Goal: Task Accomplishment & Management: Manage account settings

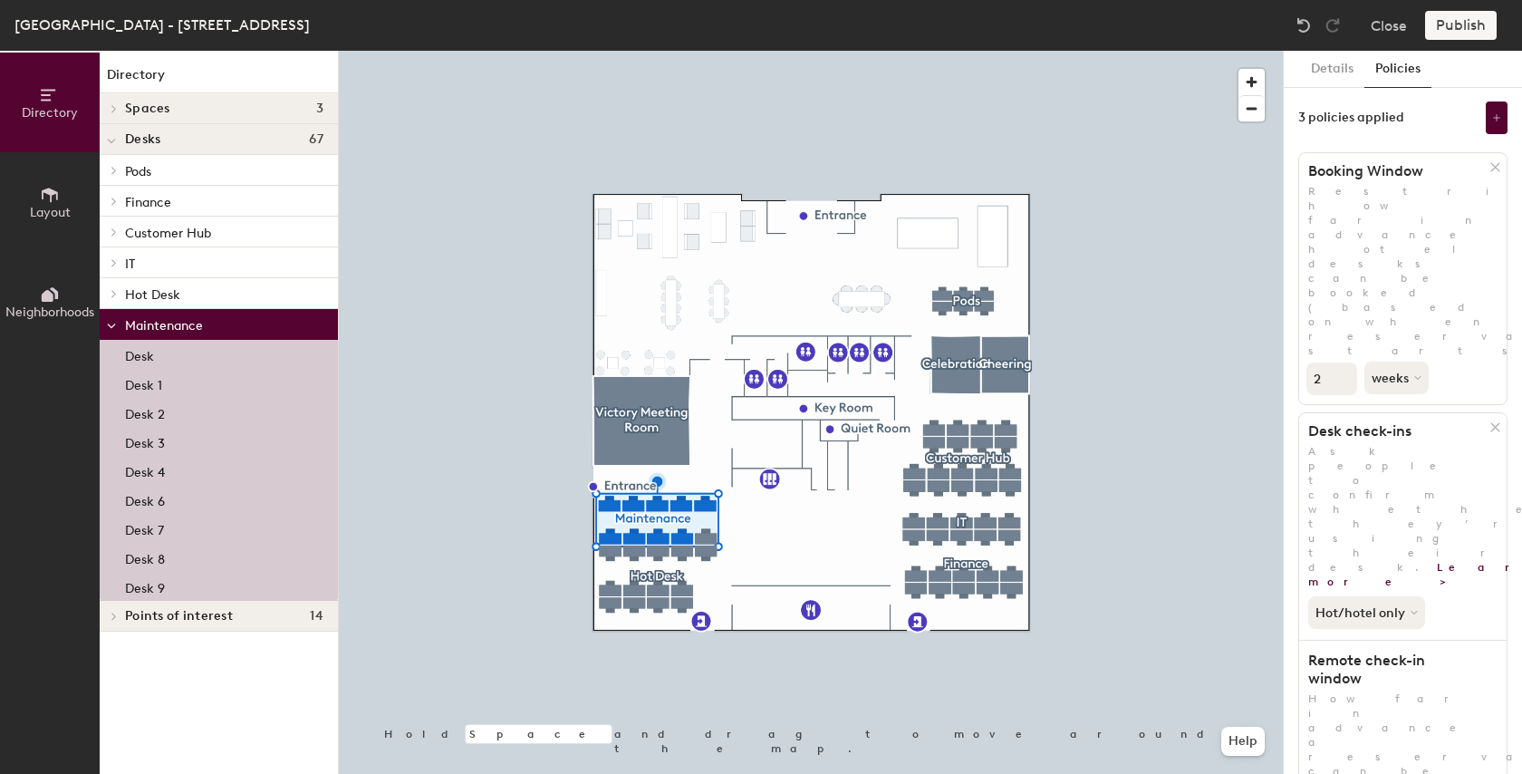
scroll to position [115, 0]
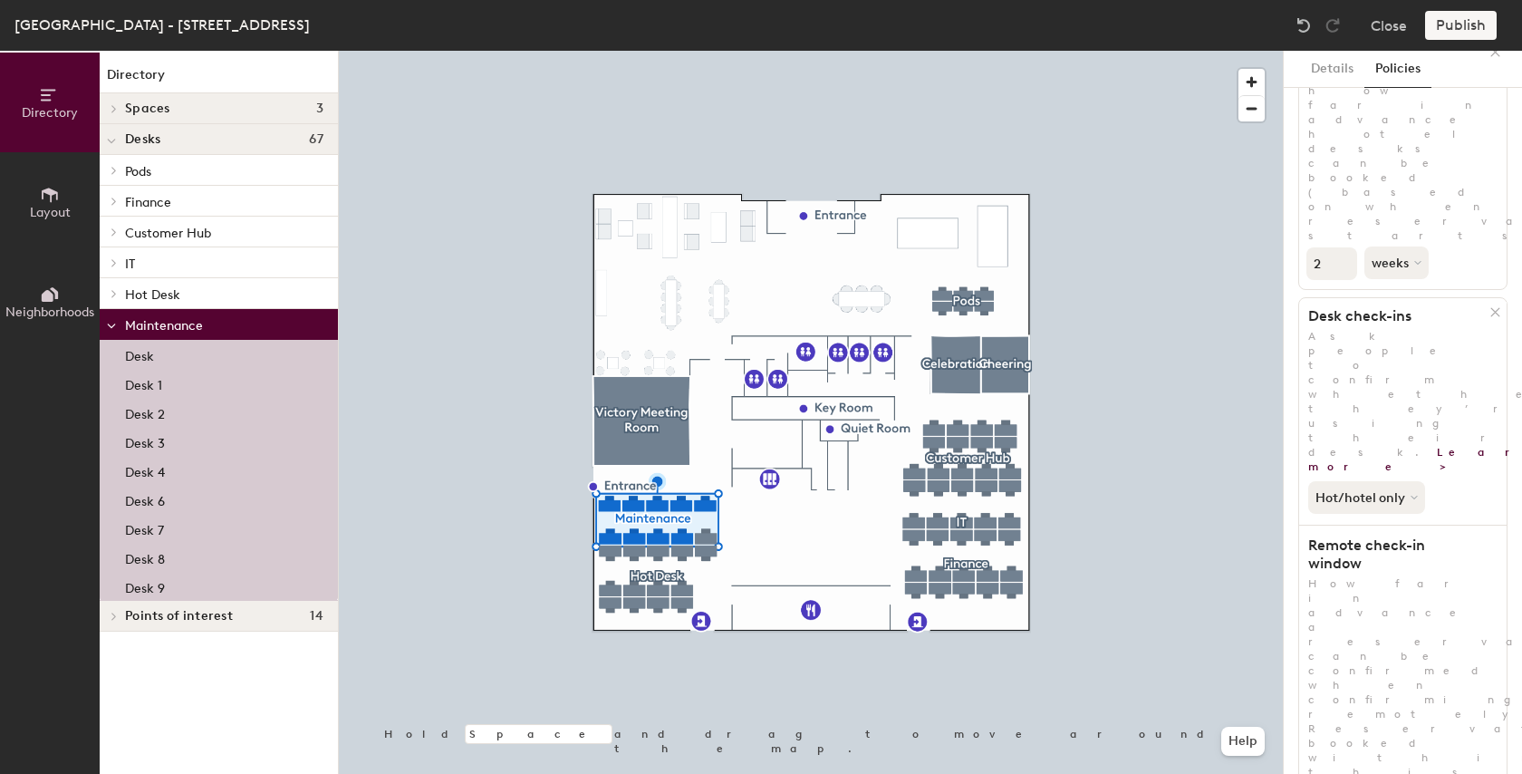
click at [114, 108] on icon at bounding box center [114, 108] width 7 height 9
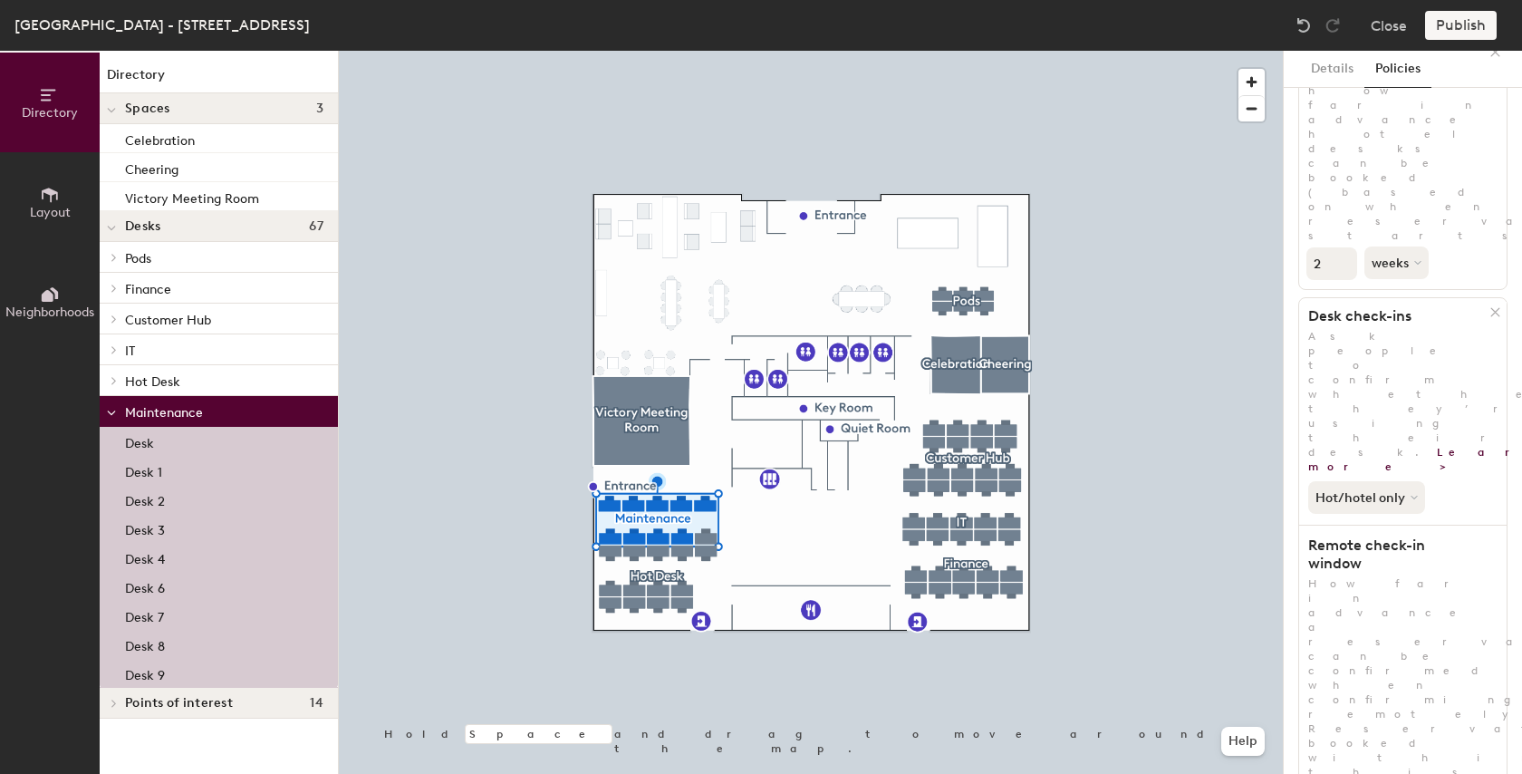
click at [117, 111] on div at bounding box center [112, 108] width 24 height 30
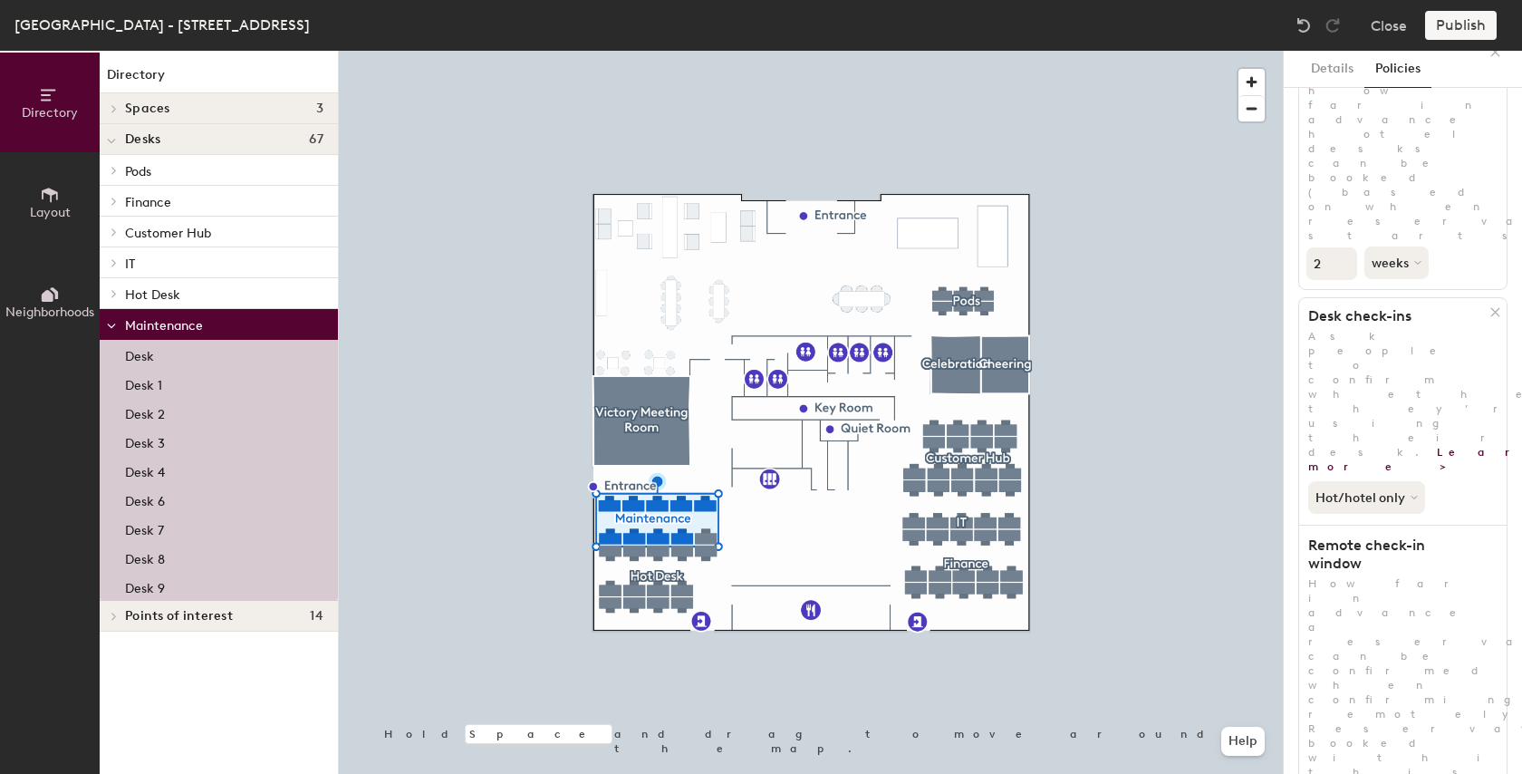
click at [114, 166] on icon at bounding box center [114, 170] width 7 height 9
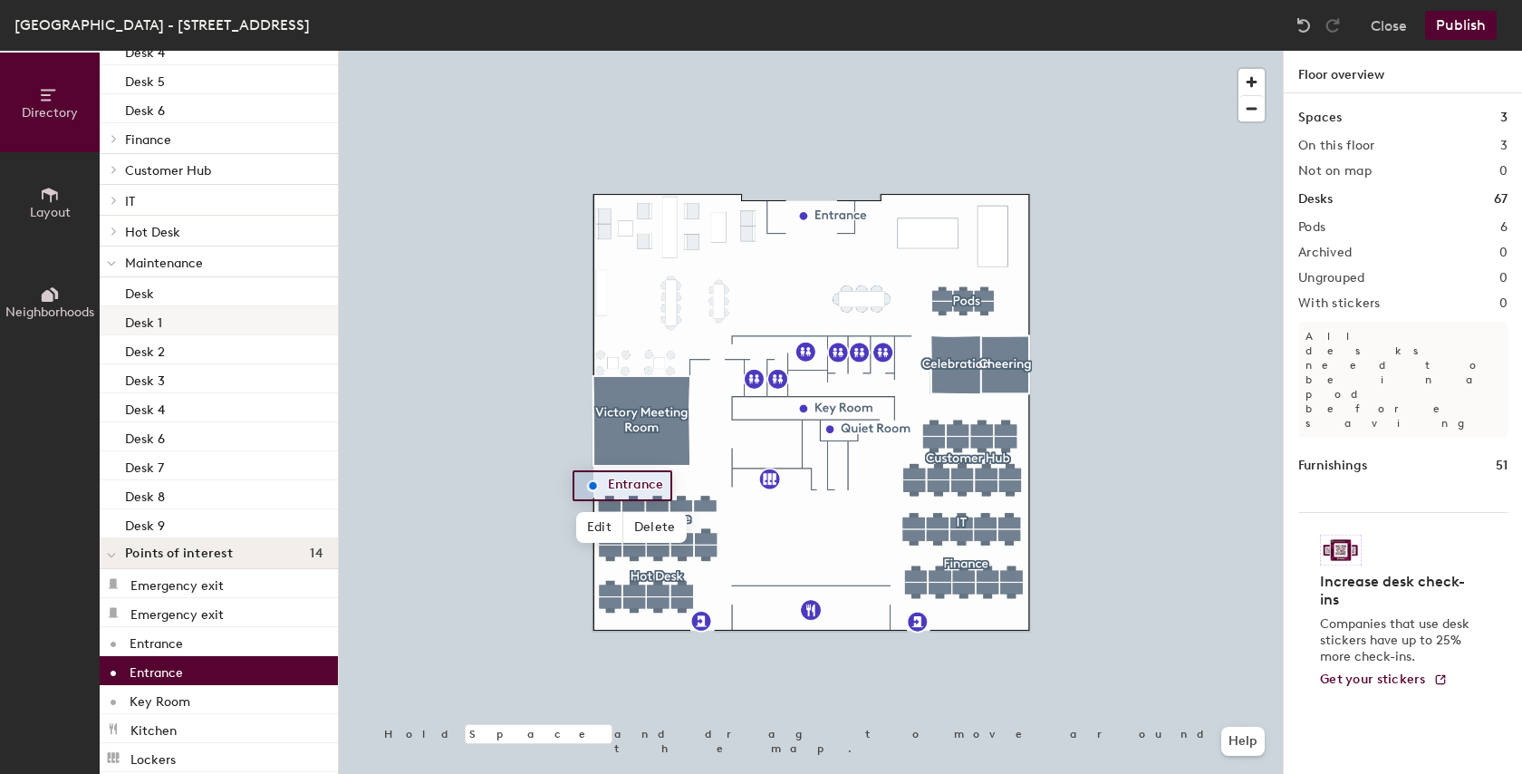
scroll to position [291, 0]
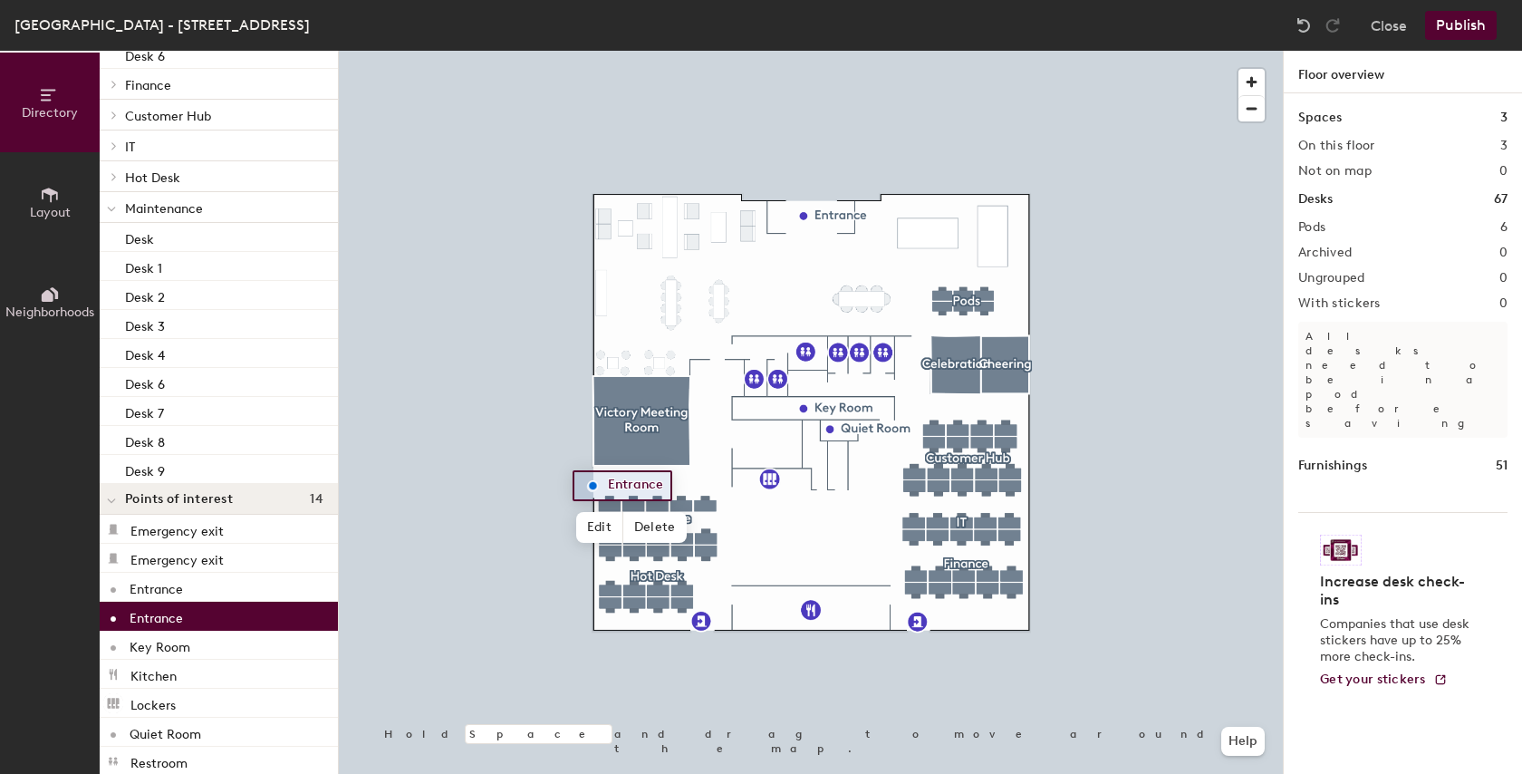
click at [441, 51] on div at bounding box center [811, 51] width 944 height 0
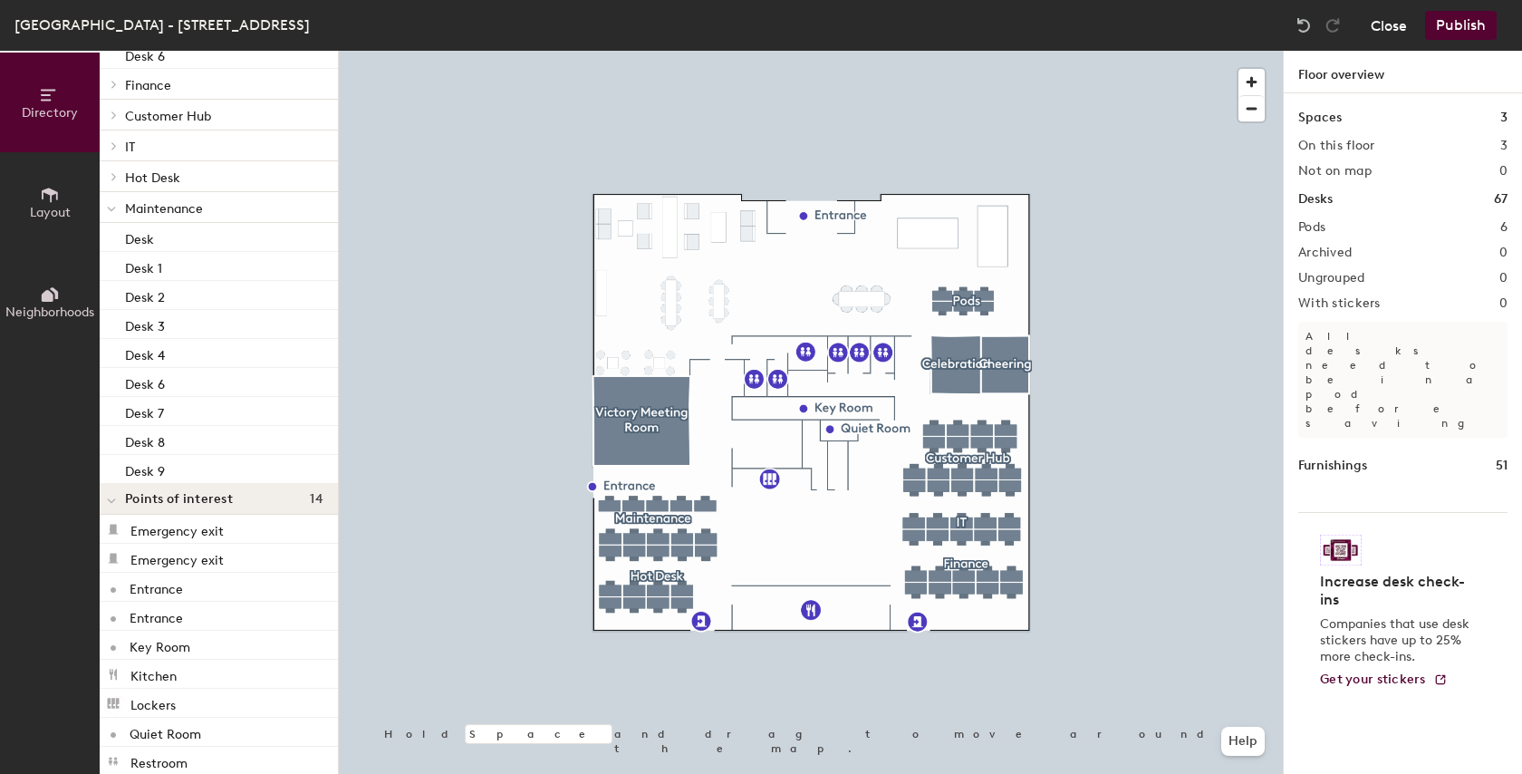
click at [1390, 30] on button "Close" at bounding box center [1389, 25] width 36 height 29
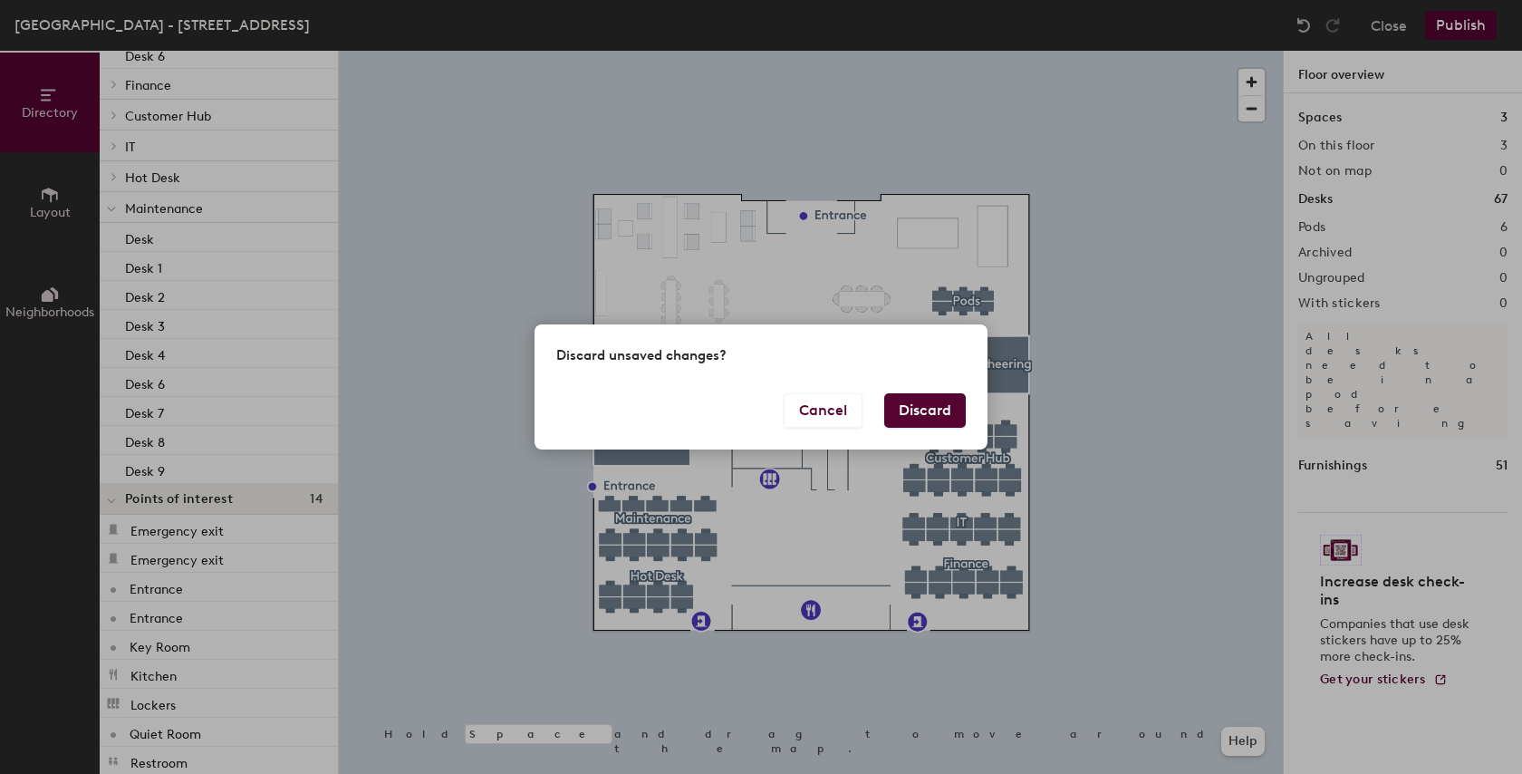
click at [911, 420] on button "Discard" at bounding box center [925, 410] width 82 height 34
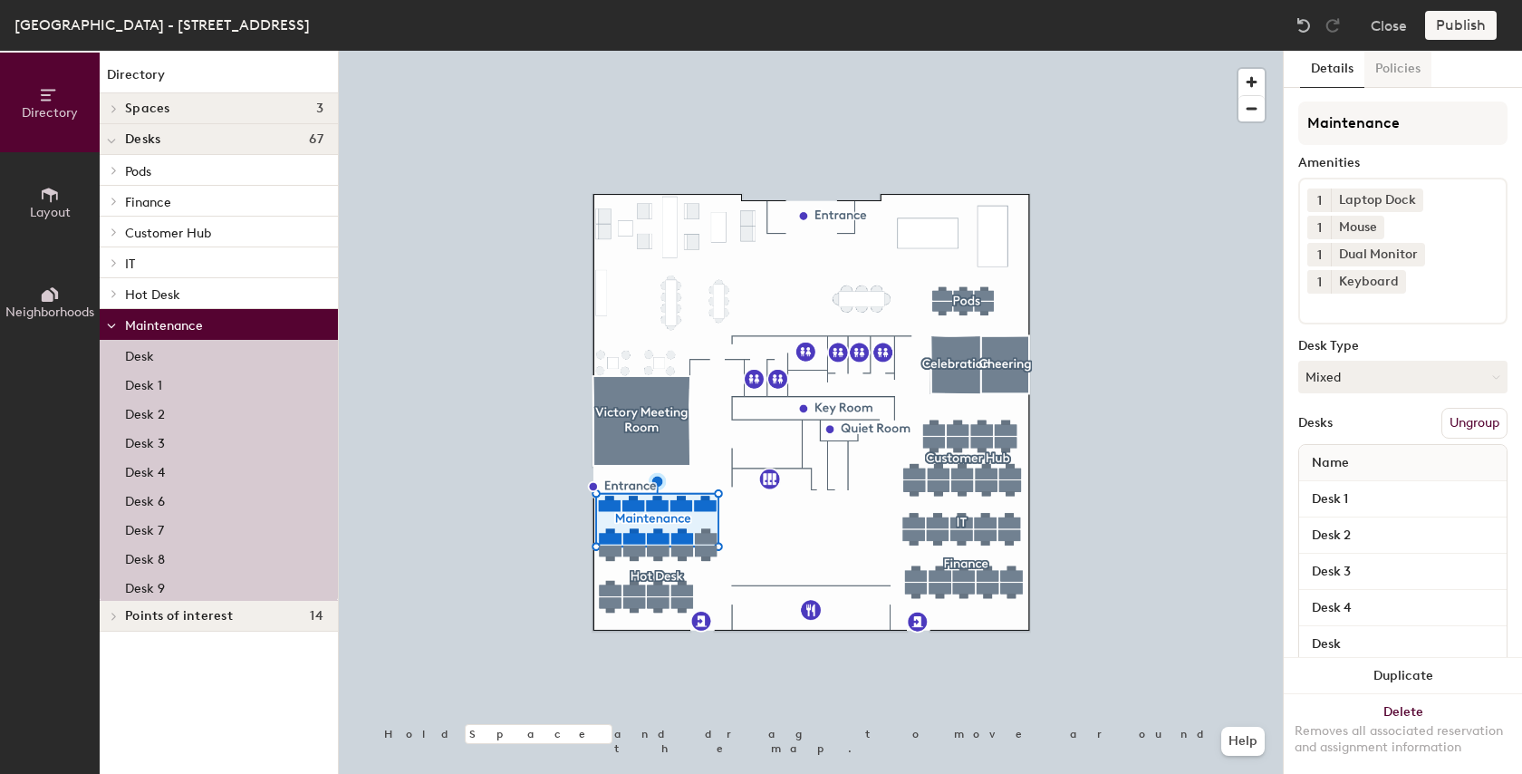
click at [1401, 71] on button "Policies" at bounding box center [1398, 69] width 67 height 37
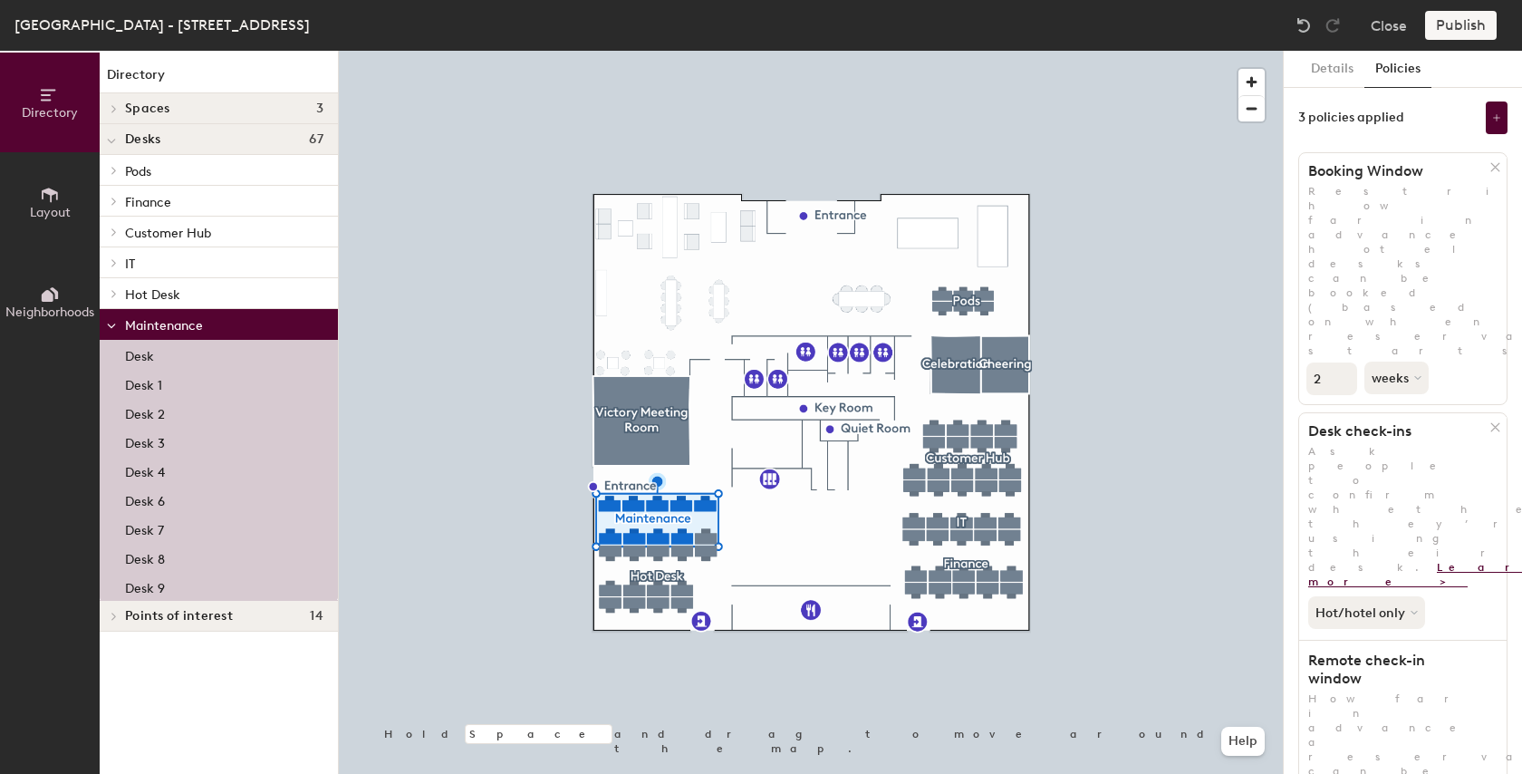
click at [1477, 561] on link "Learn more >" at bounding box center [1435, 574] width 255 height 27
click at [1333, 79] on button "Details" at bounding box center [1332, 69] width 64 height 37
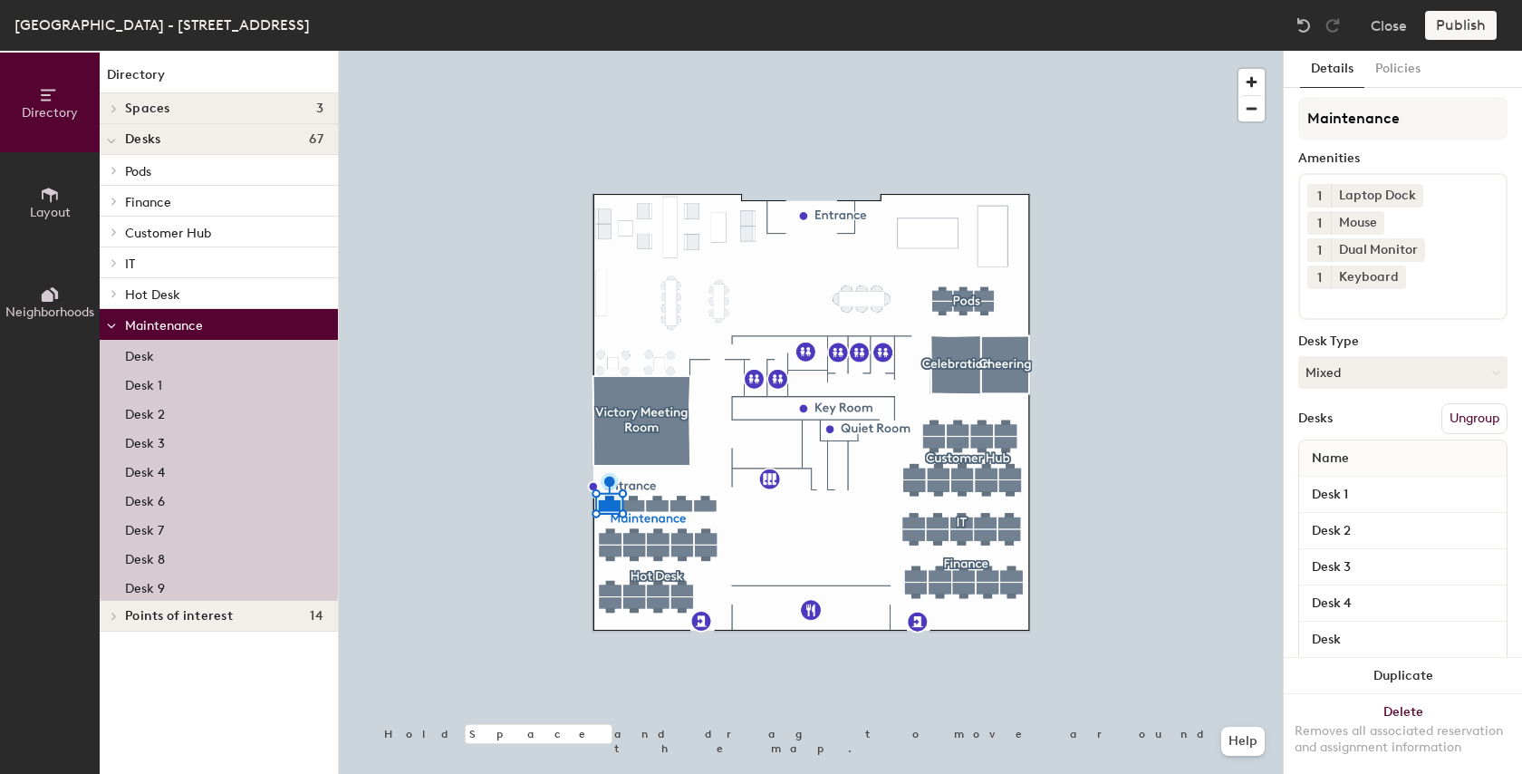
scroll to position [116, 0]
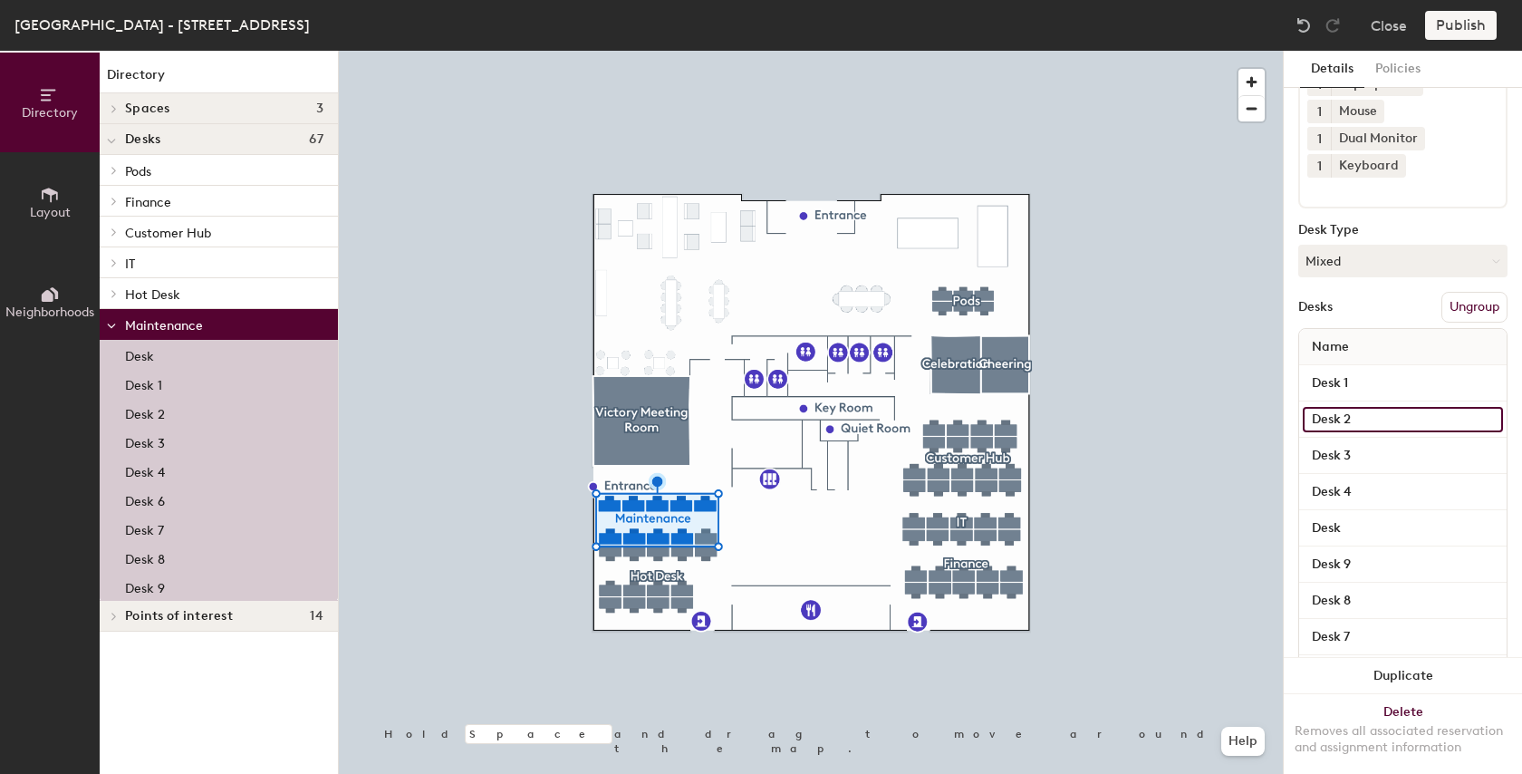
click at [1361, 417] on input "Desk 2" at bounding box center [1403, 419] width 200 height 25
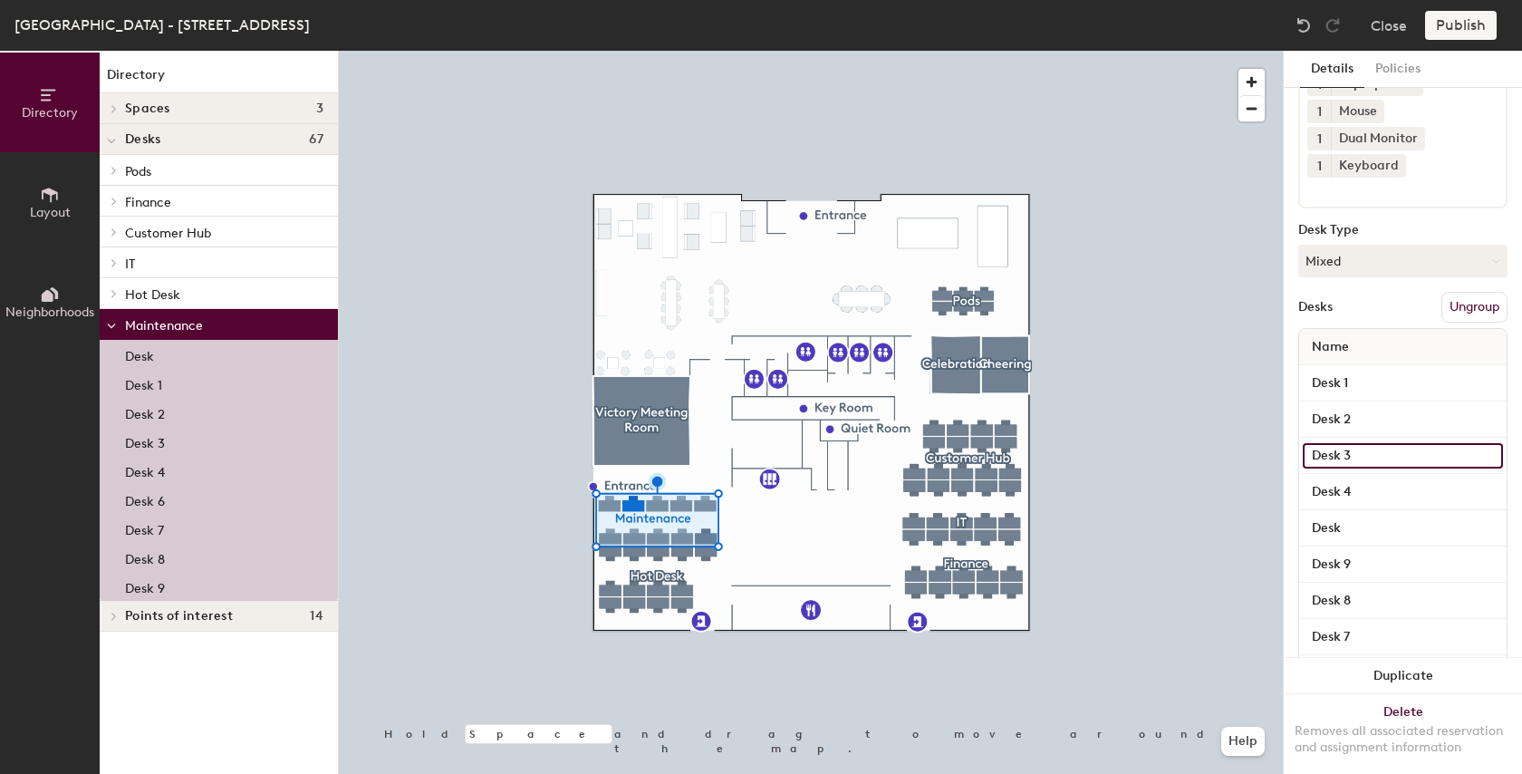
click at [1379, 454] on input "Desk 3" at bounding box center [1403, 455] width 200 height 25
click at [1386, 300] on div "Desks Ungroup" at bounding box center [1403, 307] width 209 height 31
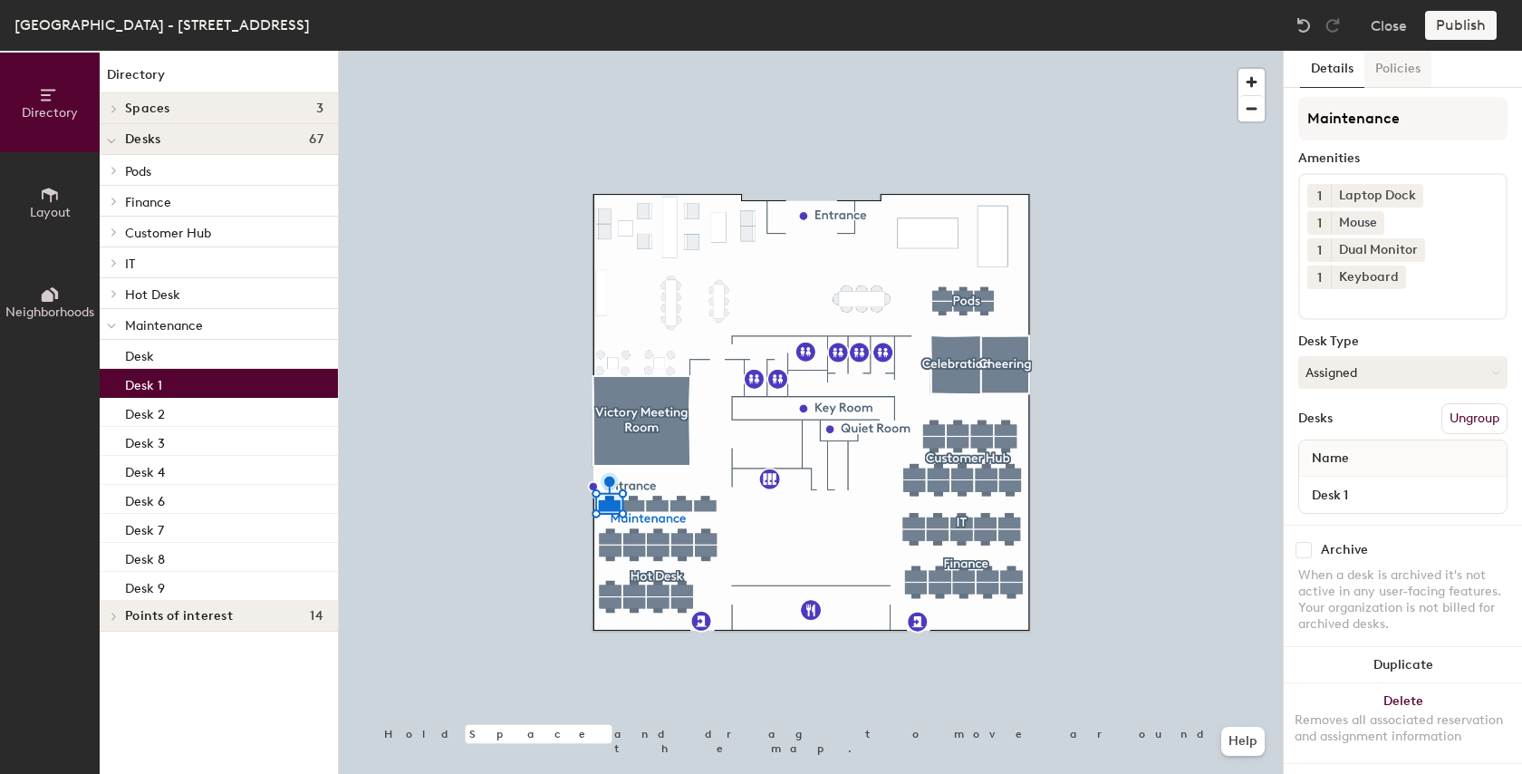
click at [1397, 73] on button "Policies" at bounding box center [1398, 69] width 67 height 37
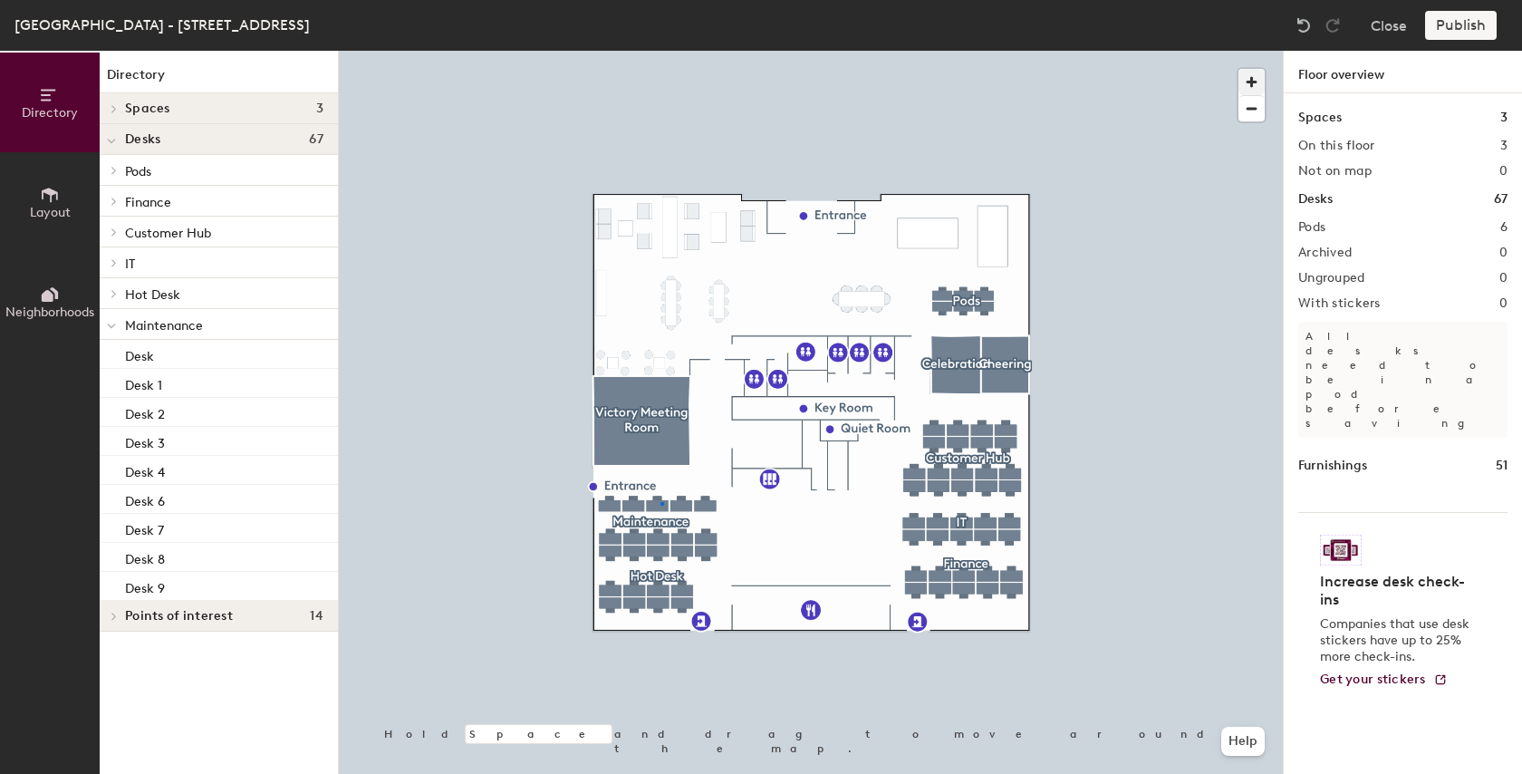
click at [661, 51] on div at bounding box center [811, 51] width 944 height 0
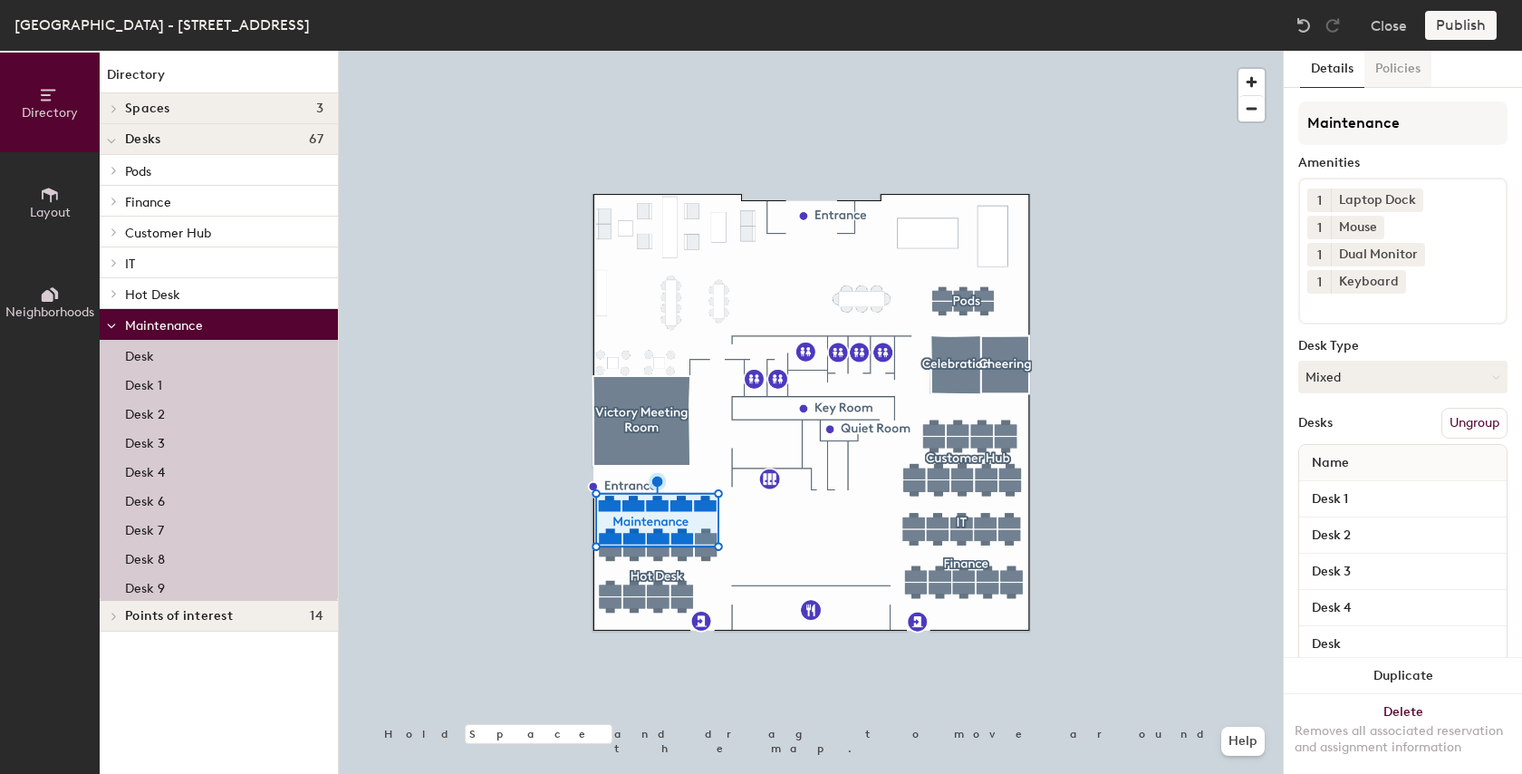
click at [1392, 76] on button "Policies" at bounding box center [1398, 69] width 67 height 37
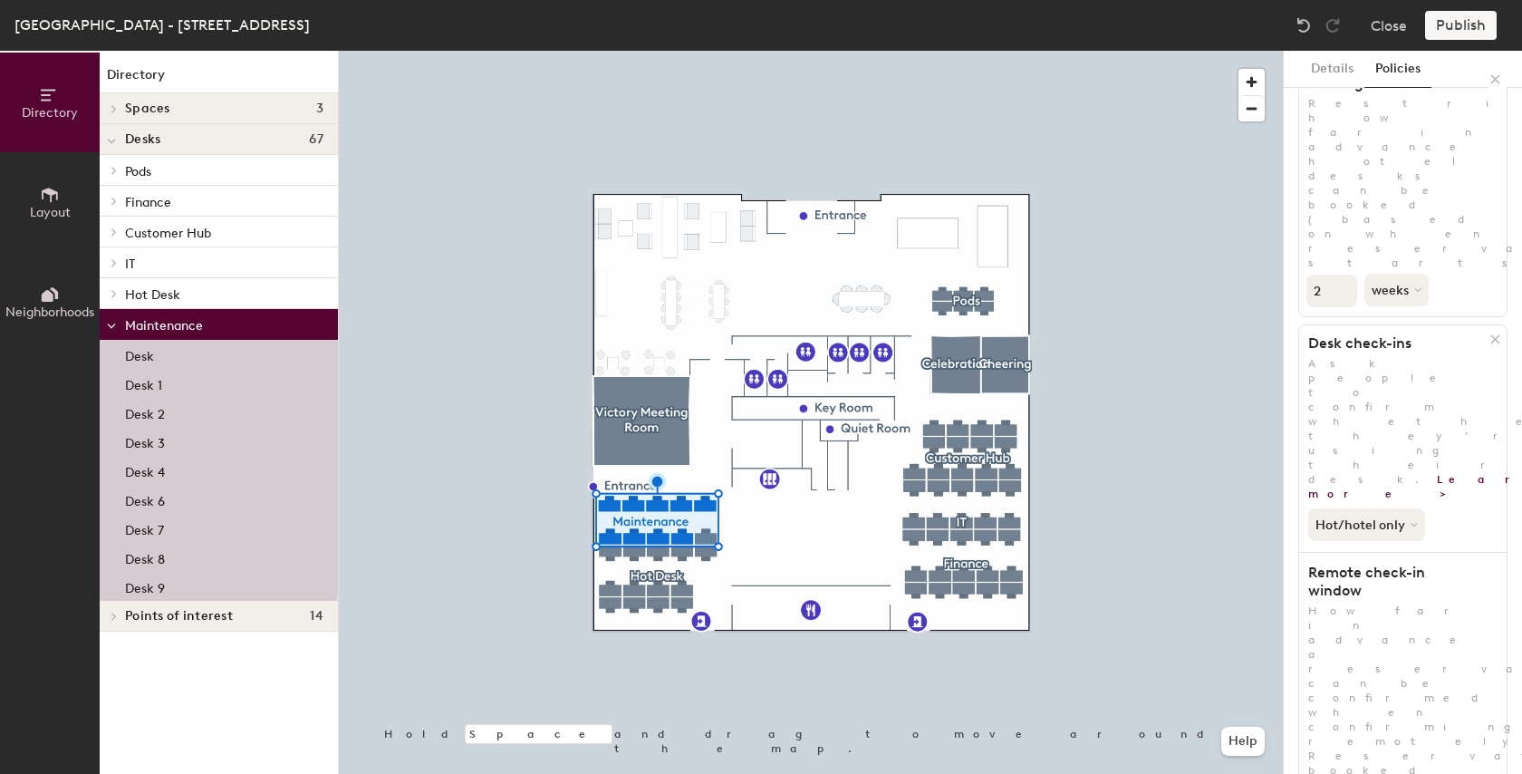
scroll to position [118, 0]
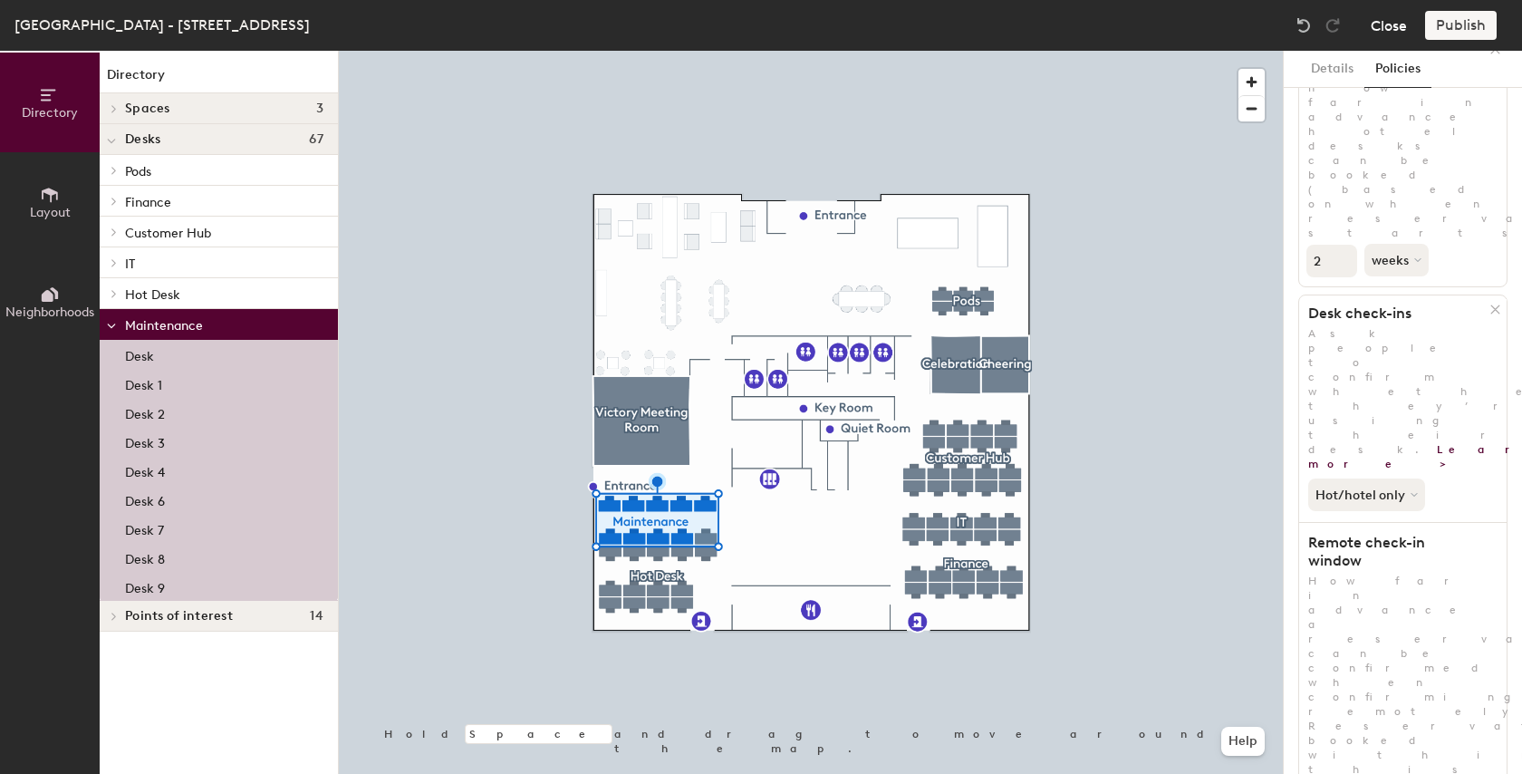
click at [1387, 31] on button "Close" at bounding box center [1389, 25] width 36 height 29
